Goal: Task Accomplishment & Management: Use online tool/utility

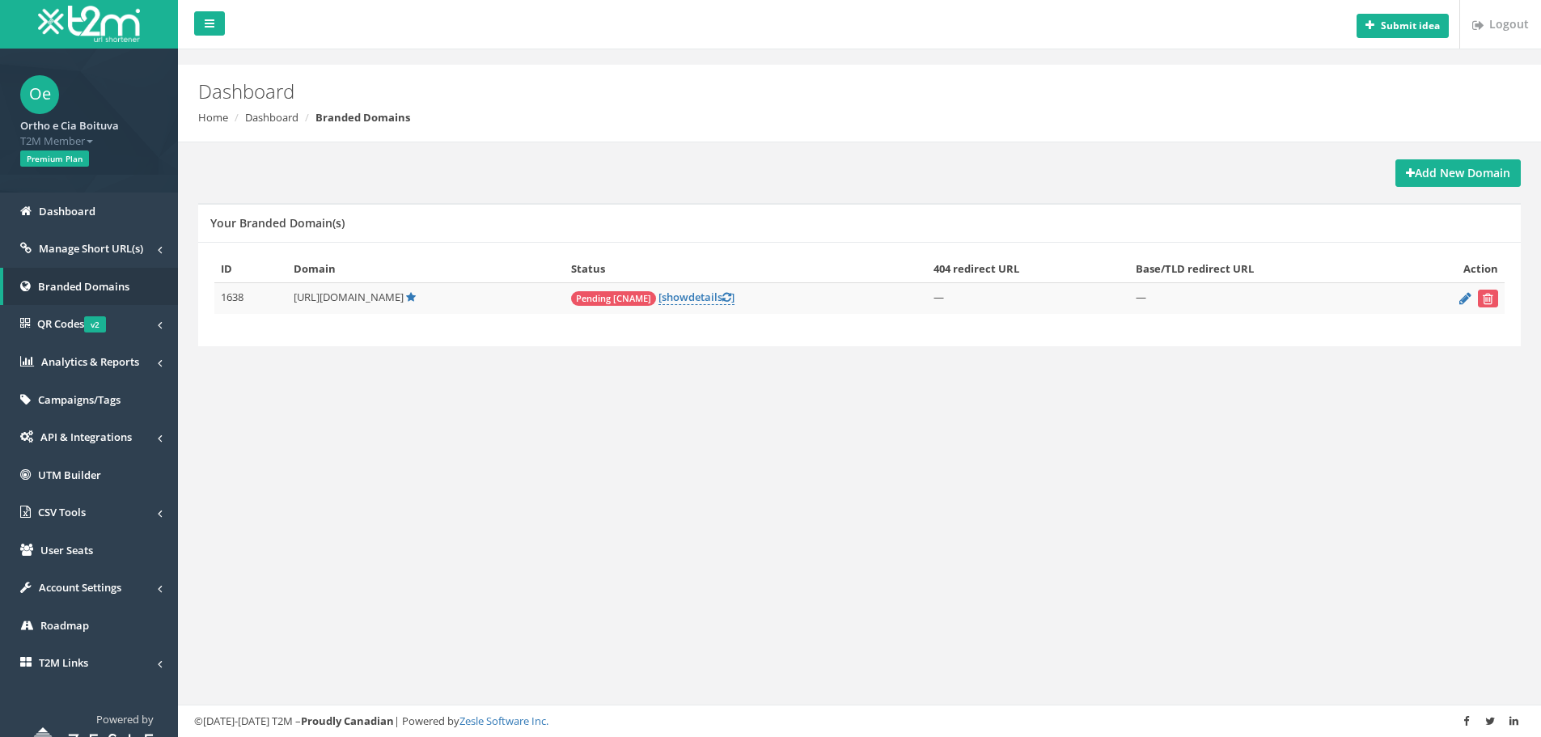
scroll to position [28, 0]
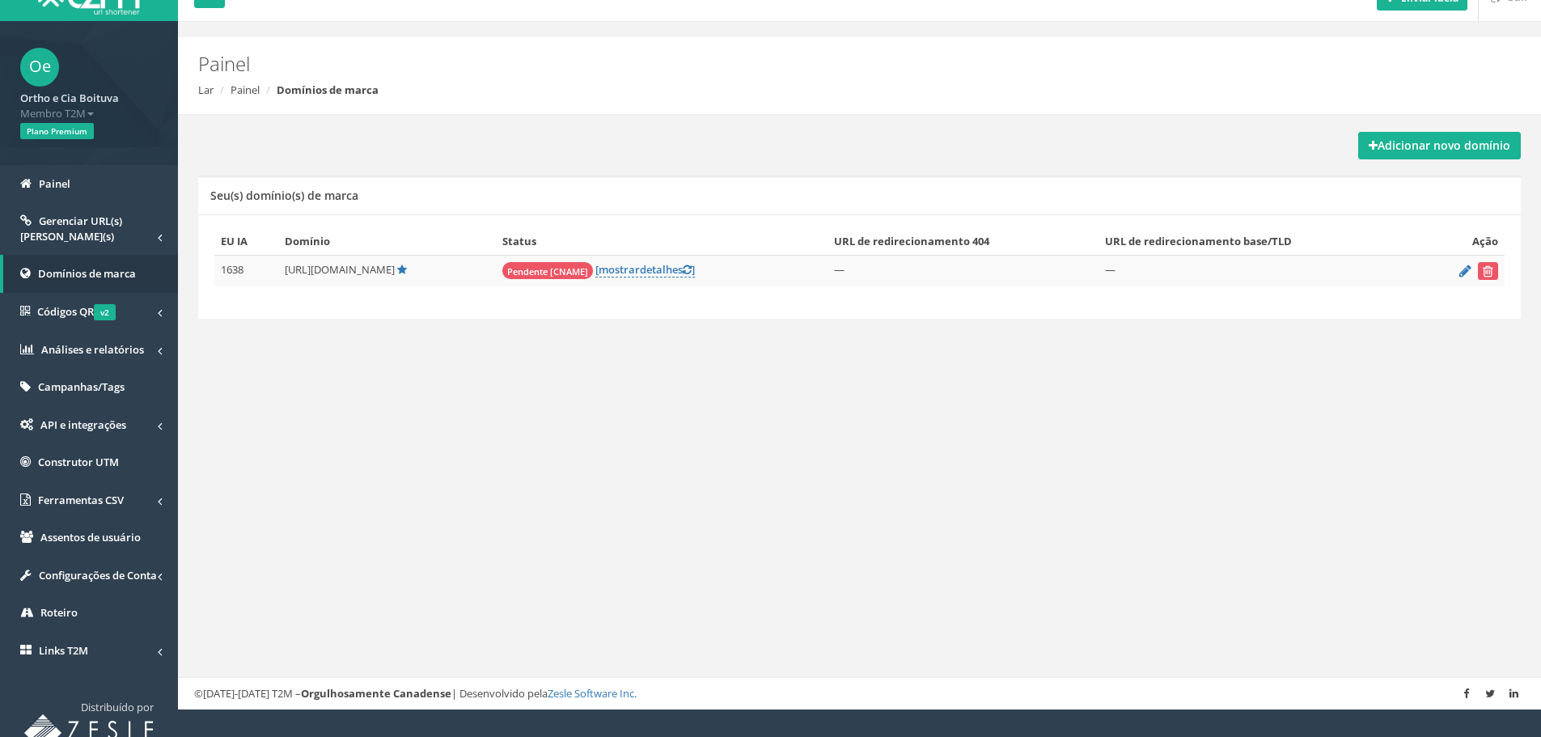
click at [621, 391] on div "Enviar ideia Sair Painel Lar Painel Domínios de marca Adicionar novo domínio Se…" at bounding box center [859, 340] width 1363 height 737
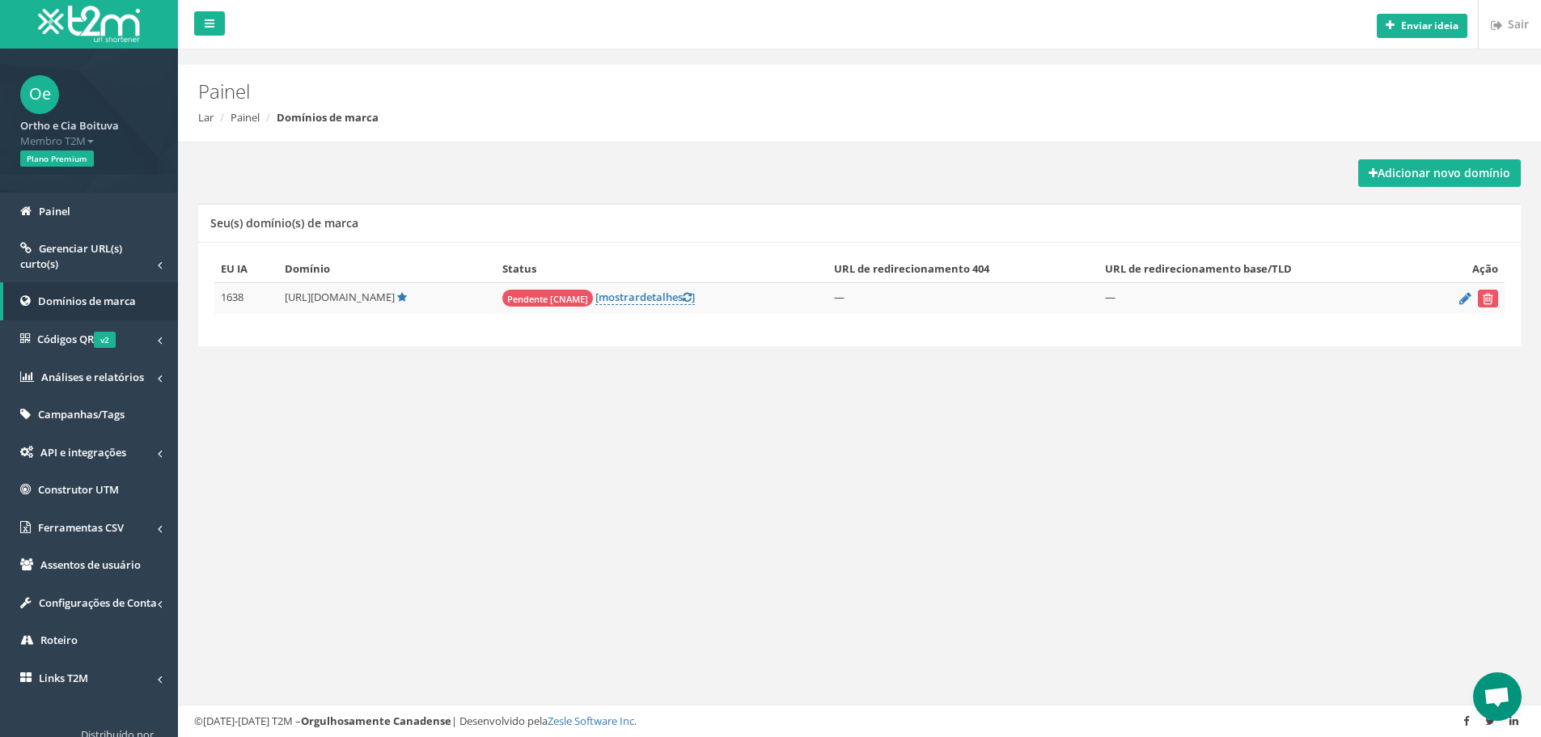
click at [605, 394] on div "Adicionar novo domínio Seu(s) domínio(s) de marca EU IA Domínio Status URL de r…" at bounding box center [859, 270] width 1339 height 257
click at [1446, 169] on font "Adicionar novo domínio" at bounding box center [1443, 172] width 133 height 15
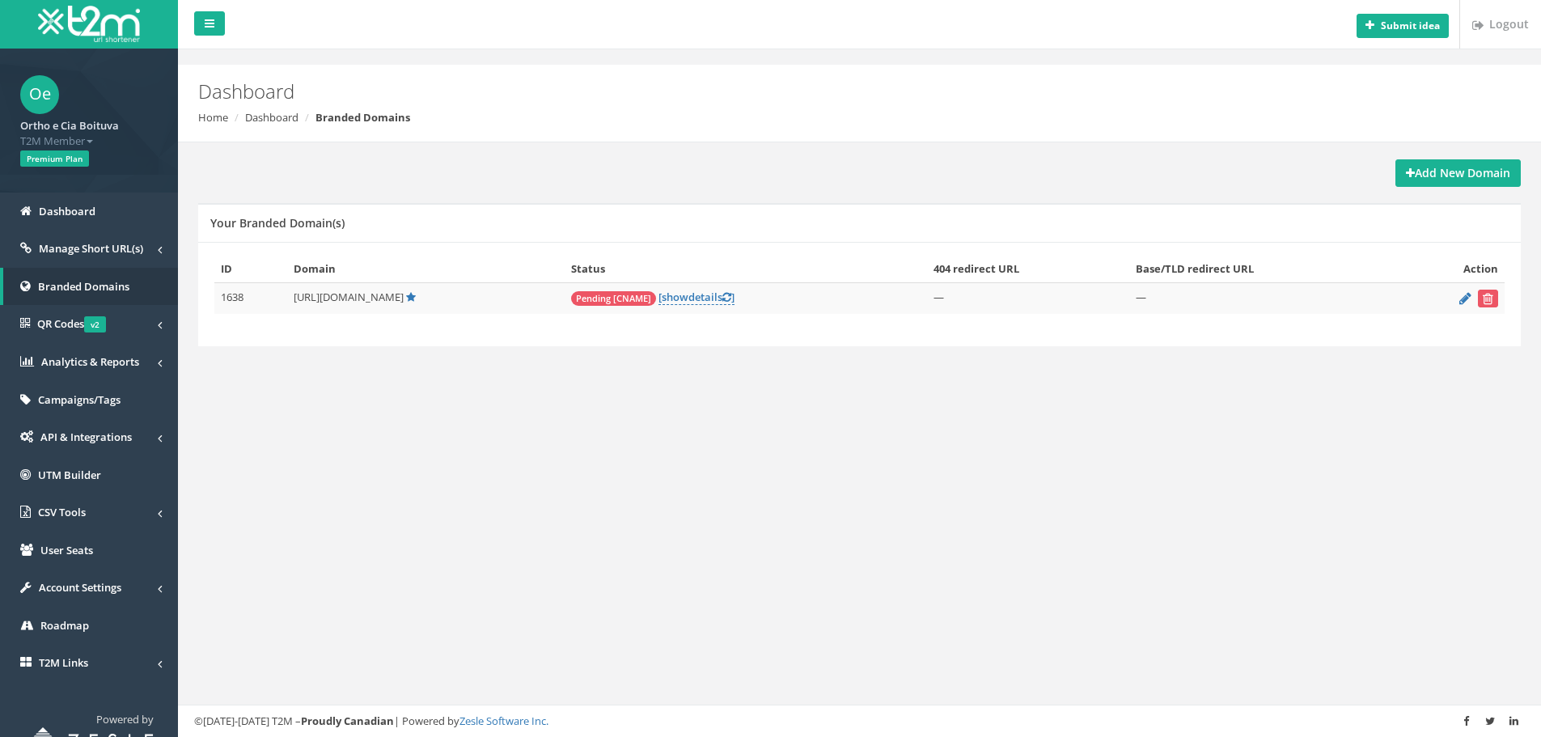
scroll to position [28, 0]
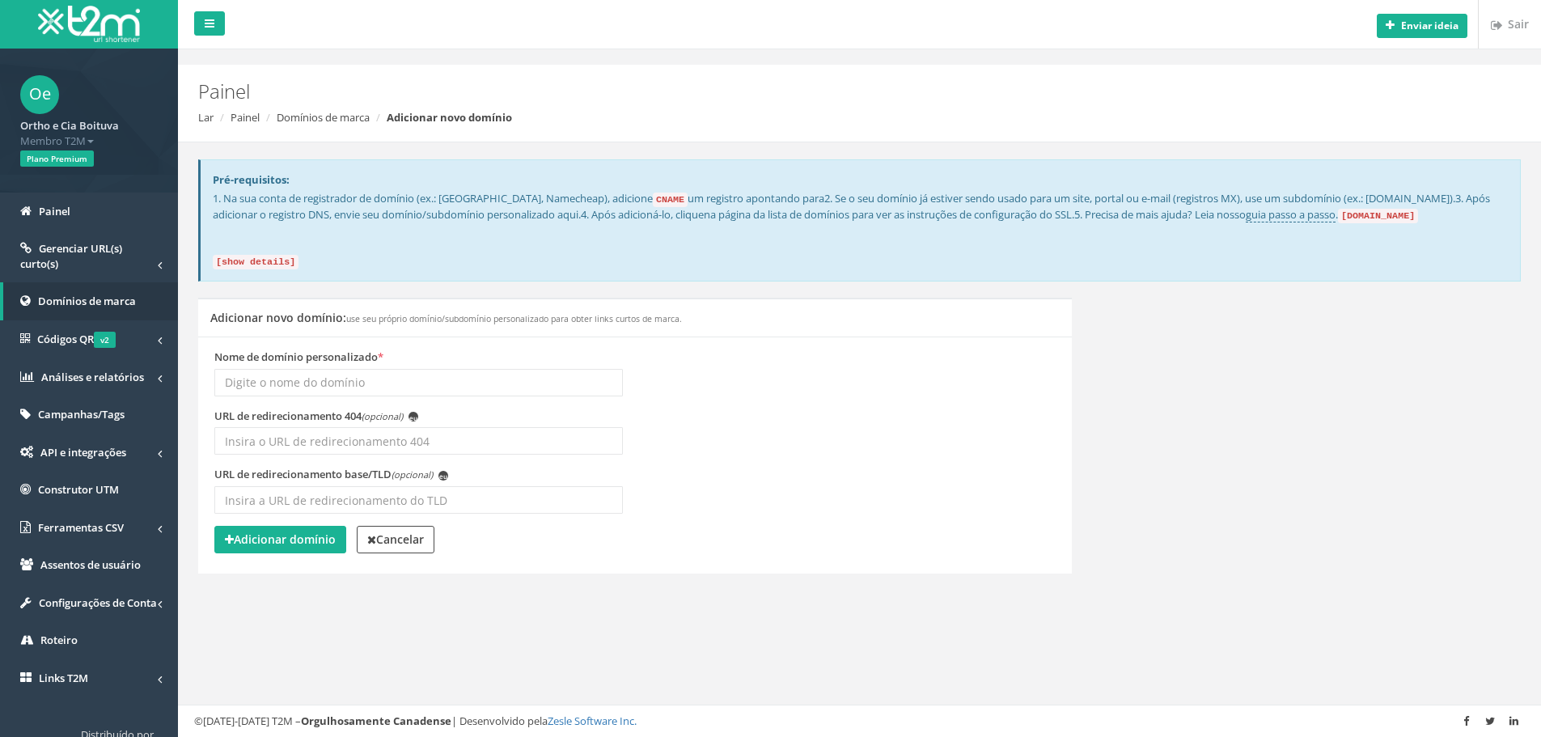
click at [462, 370] on input "Nome de domínio personalizado *" at bounding box center [418, 383] width 408 height 28
type input "[DOMAIN_NAME]"
click at [311, 537] on font "Adicionar domínio" at bounding box center [285, 538] width 102 height 15
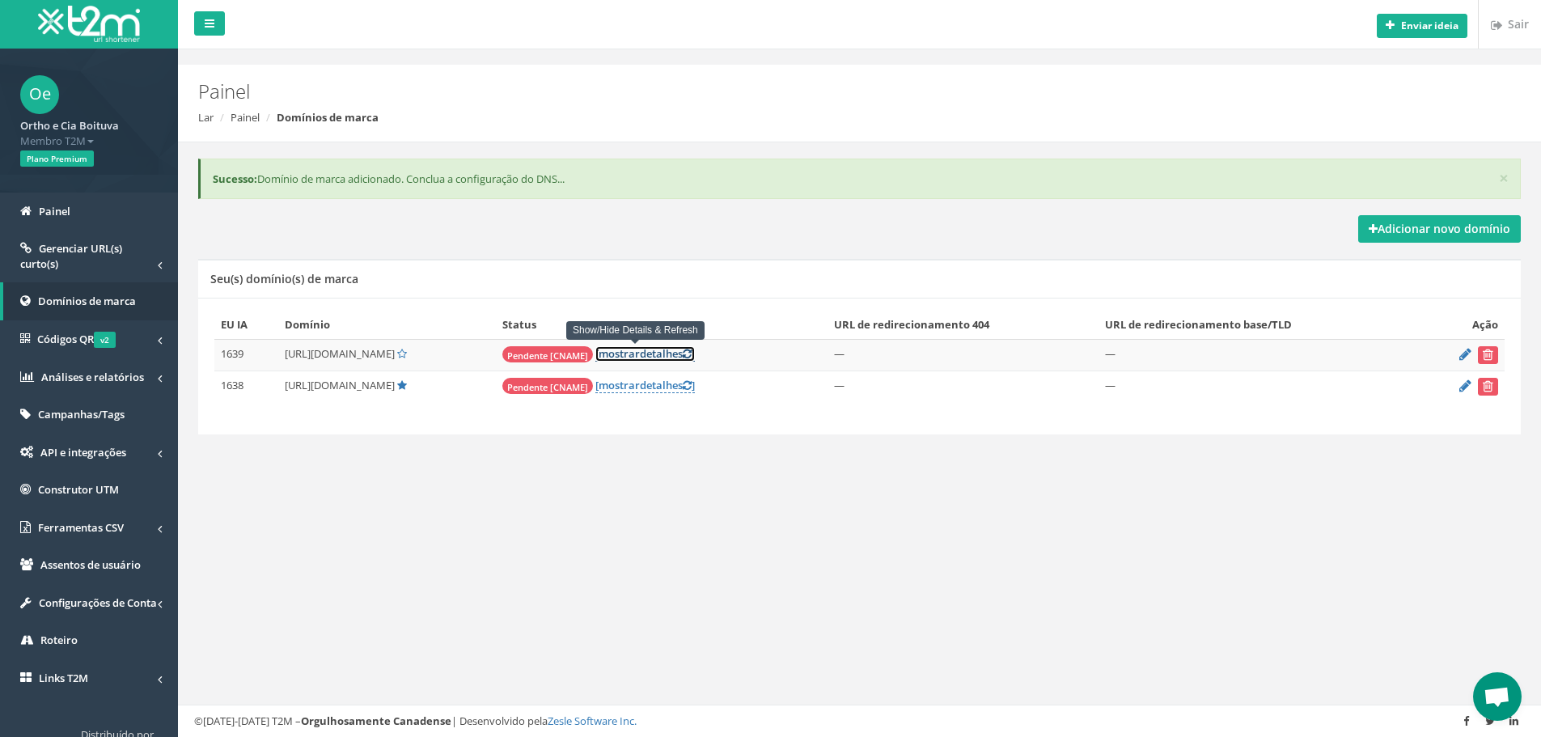
click at [640, 358] on font "detalhes" at bounding box center [661, 353] width 43 height 15
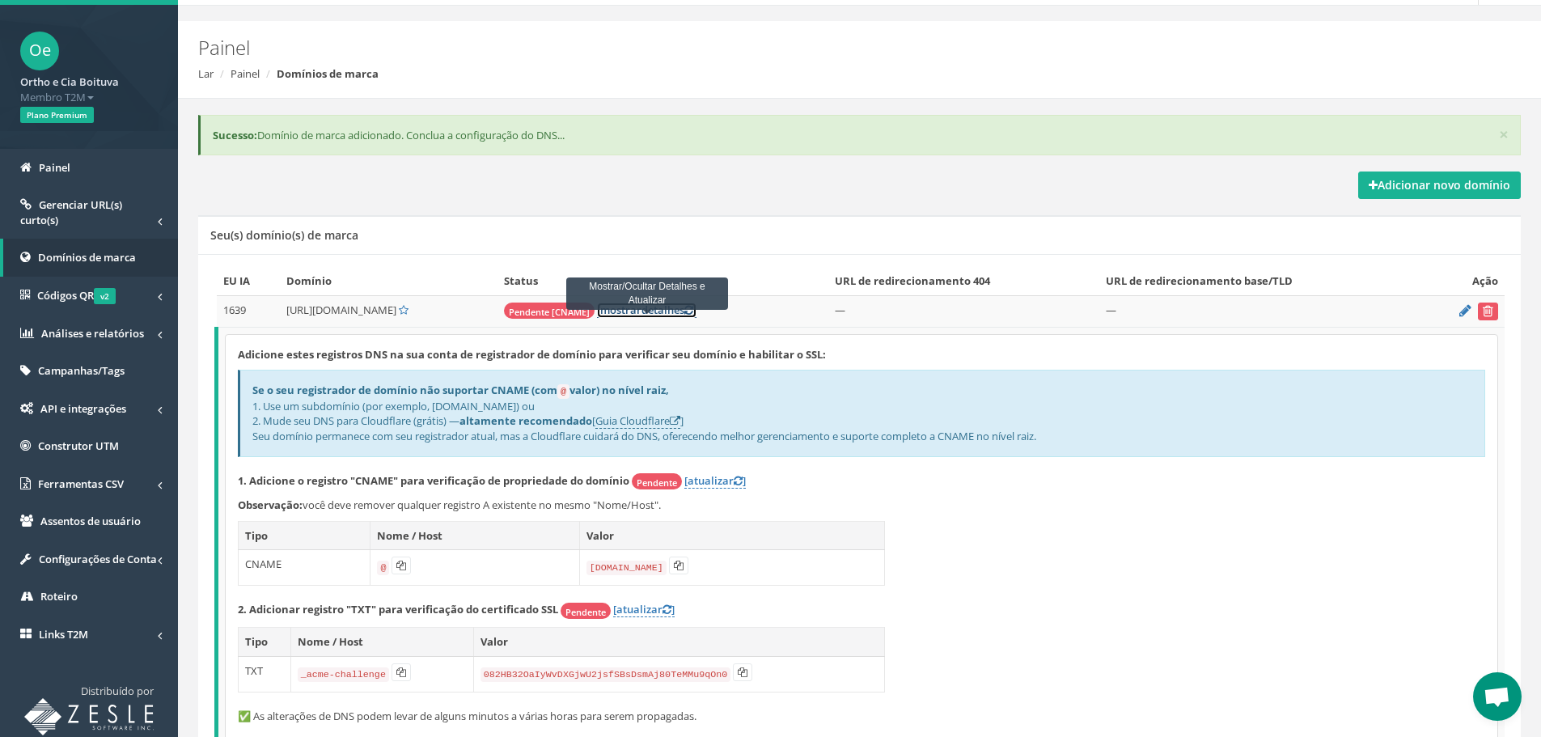
scroll to position [162, 0]
